Goal: Task Accomplishment & Management: Complete application form

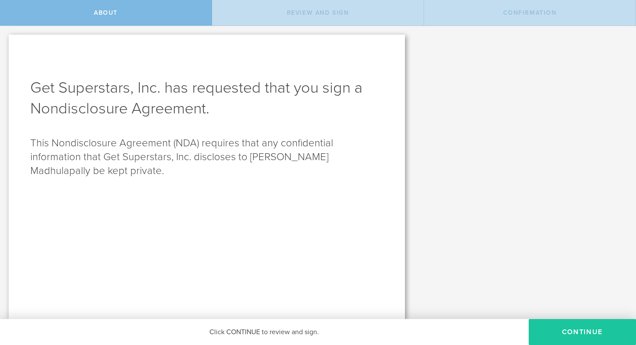
click at [567, 333] on button "Continue" at bounding box center [582, 332] width 107 height 26
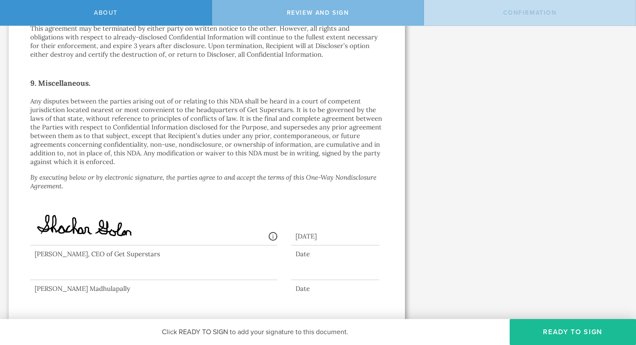
scroll to position [715, 0]
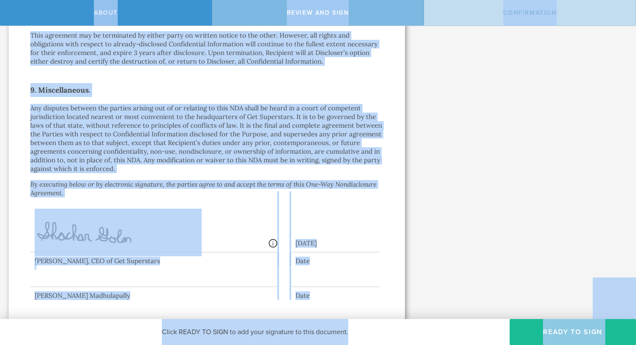
click at [311, 167] on p "Any disputes between the parties arising out of or relating to this NDA shall b…" at bounding box center [206, 138] width 353 height 69
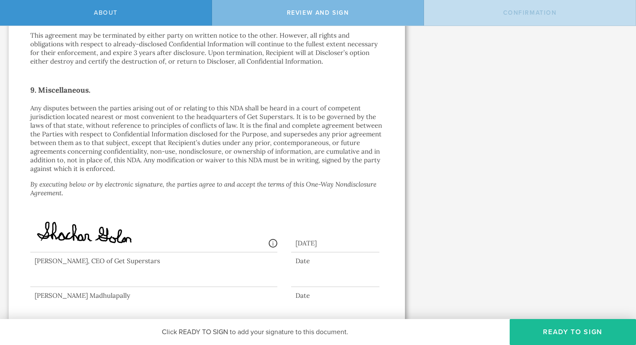
click at [295, 208] on div "Signed By: [PERSON_NAME] [EMAIL_ADDRESS][DOMAIN_NAME] IP: [TECHNICAL_ID], [TECH…" at bounding box center [206, 223] width 353 height 65
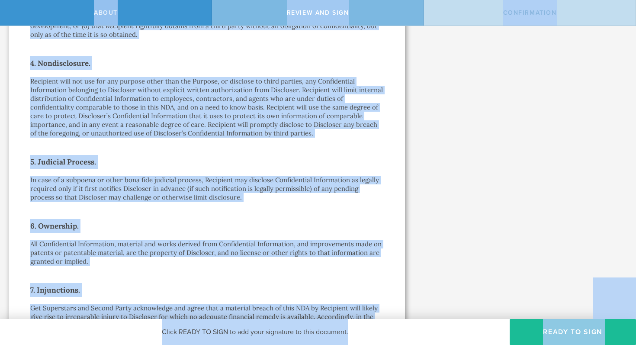
scroll to position [0, 0]
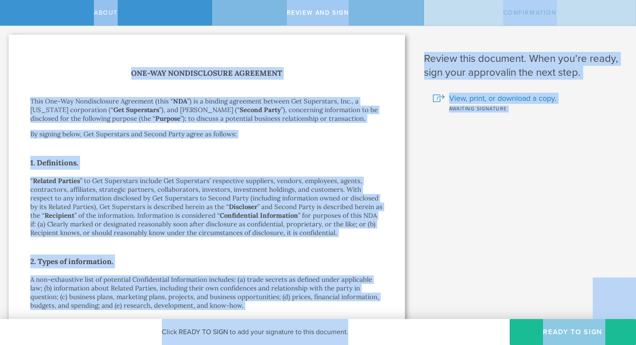
copy body "Lorem Ipsumd sit amet Consectetura Eli Seddoeiusm, Tem. inc utlaboree dolo mag …"
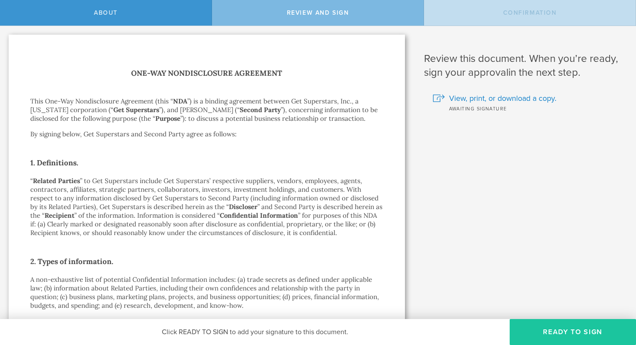
click at [538, 324] on button "Ready to Sign" at bounding box center [573, 332] width 126 height 26
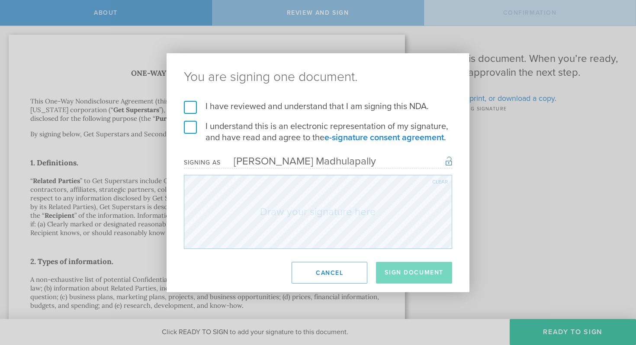
click at [192, 108] on label "I have reviewed and understand that I am signing this NDA." at bounding box center [318, 106] width 268 height 11
click at [0, 0] on input "I have reviewed and understand that I am signing this NDA." at bounding box center [0, 0] width 0 height 0
click at [191, 129] on label "I understand this is an electronic representation of my signature, and have rea…" at bounding box center [318, 132] width 268 height 23
click at [0, 0] on input "I understand this is an electronic representation of my signature, and have rea…" at bounding box center [0, 0] width 0 height 0
click at [397, 269] on button "Sign Document" at bounding box center [414, 273] width 76 height 22
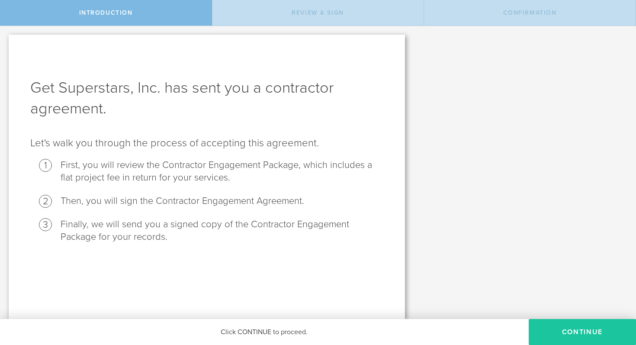
click at [565, 329] on button "Continue" at bounding box center [582, 332] width 107 height 26
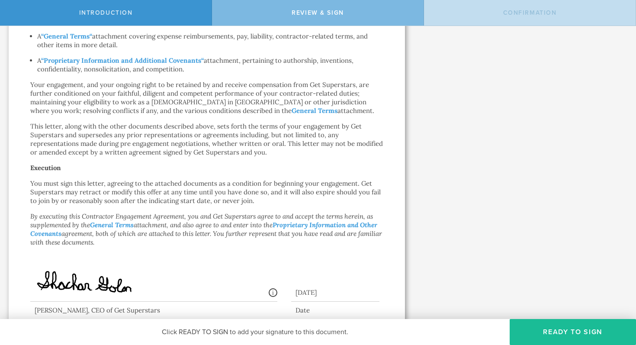
scroll to position [576, 0]
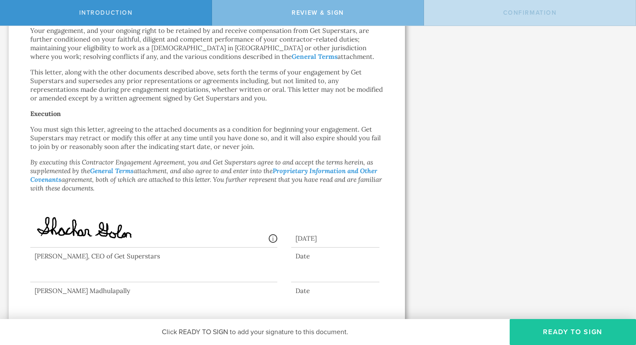
click at [552, 341] on button "Ready to Sign" at bounding box center [573, 332] width 126 height 26
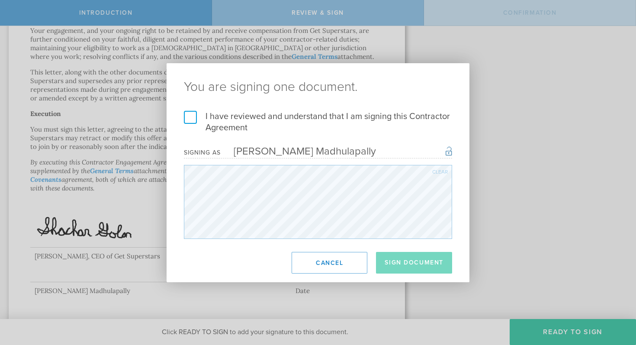
click at [181, 111] on div "I have reviewed and understand that I am signing this Contractor Agreement I un…" at bounding box center [318, 175] width 303 height 128
click at [188, 113] on label "I have reviewed and understand that I am signing this Contractor Agreement" at bounding box center [318, 122] width 268 height 23
click at [0, 0] on input "I have reviewed and understand that I am signing this Contractor Agreement" at bounding box center [0, 0] width 0 height 0
click at [419, 260] on button "Sign Document" at bounding box center [414, 263] width 76 height 22
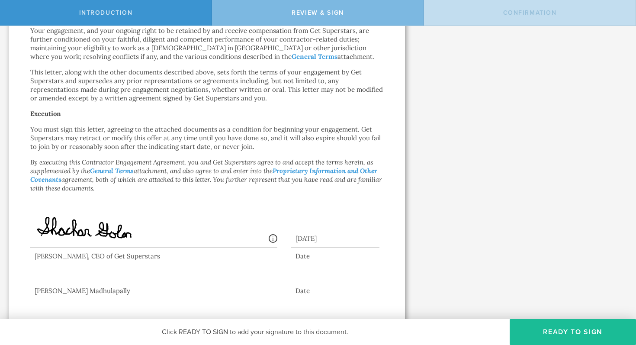
scroll to position [0, 0]
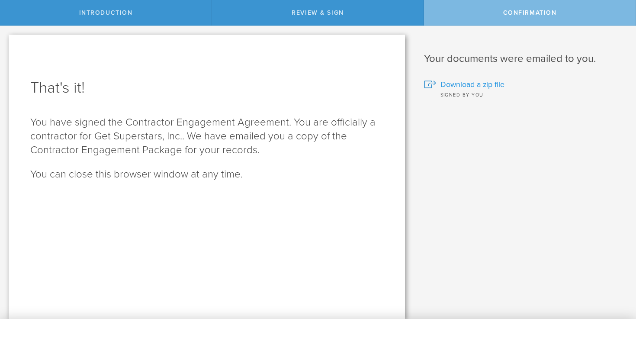
click at [476, 84] on span "Download a zip file" at bounding box center [473, 84] width 64 height 11
